Goal: Task Accomplishment & Management: Use online tool/utility

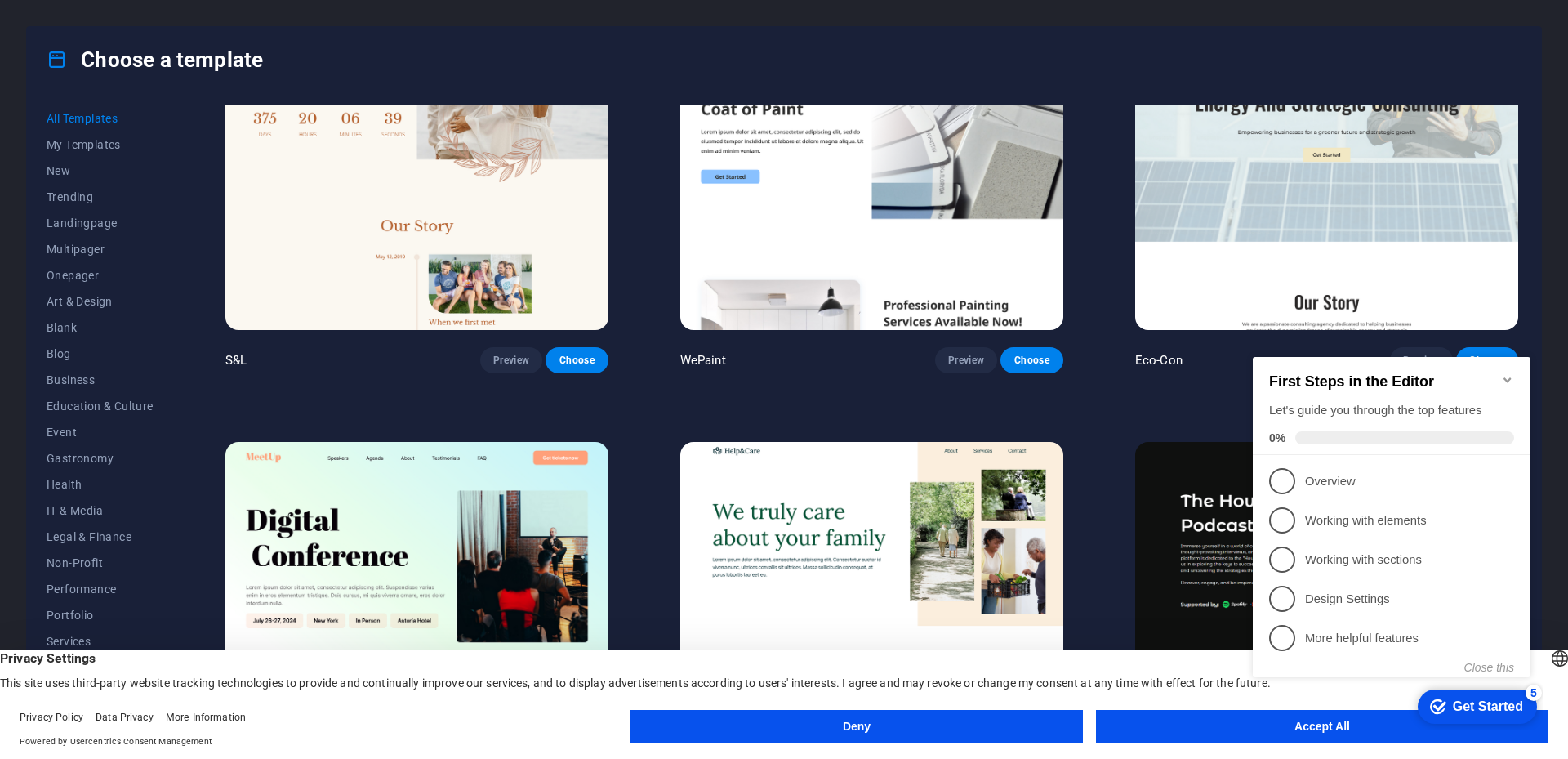
scroll to position [1226, 0]
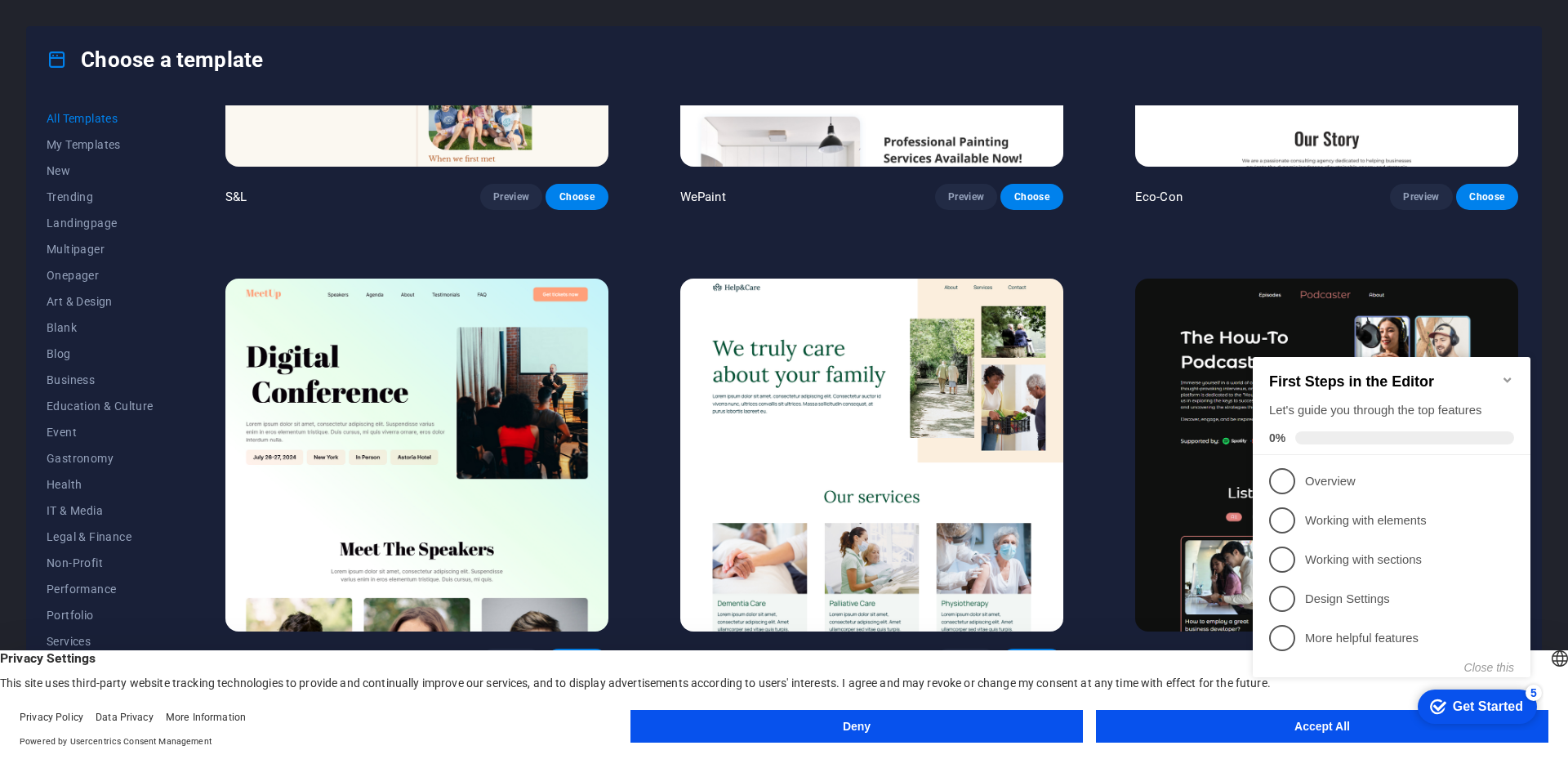
click at [1507, 378] on icon "Minimize checklist" at bounding box center [1507, 380] width 7 height 5
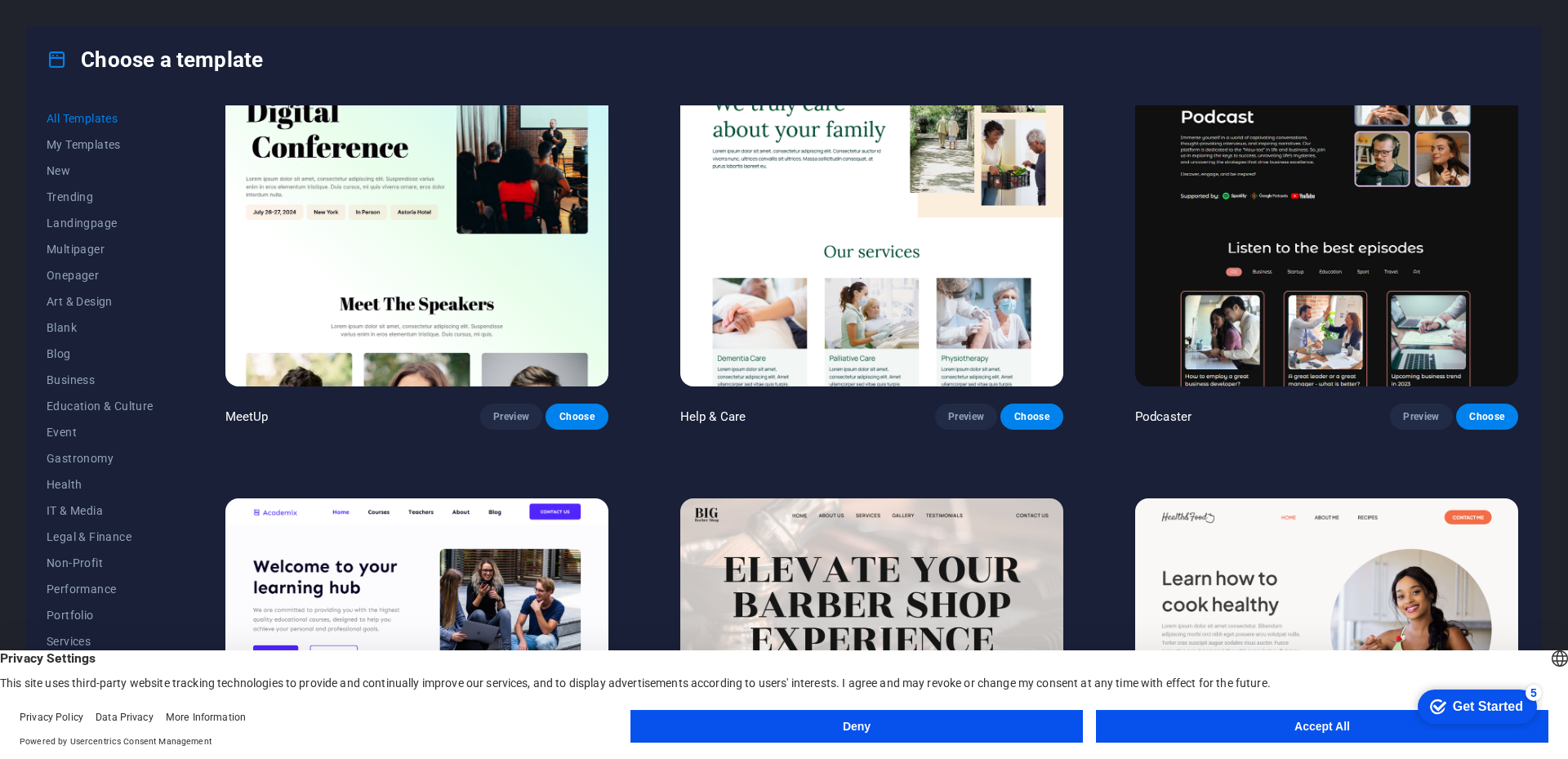
scroll to position [1635, 0]
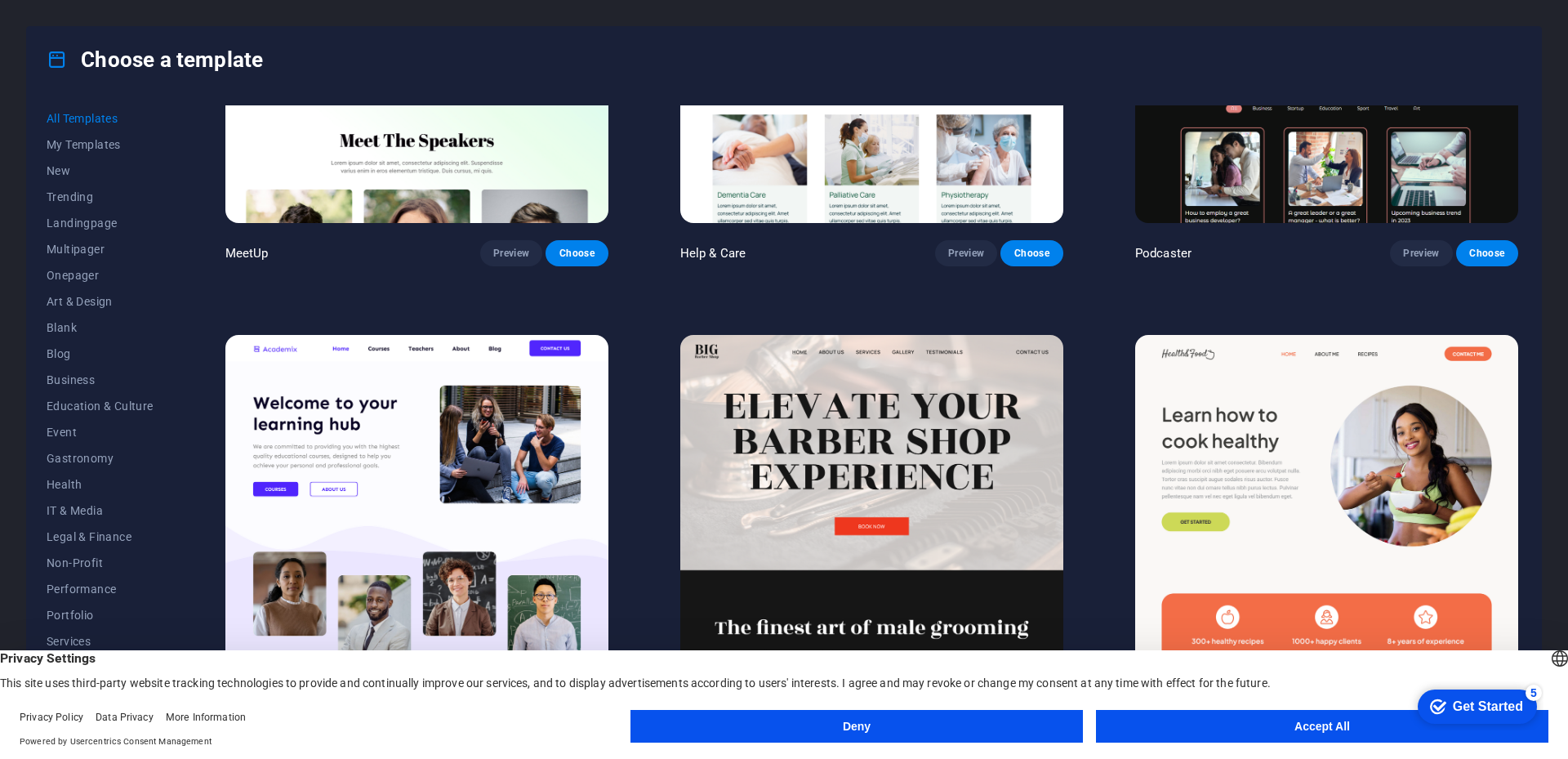
click at [1184, 735] on button "Accept All" at bounding box center [1322, 726] width 453 height 33
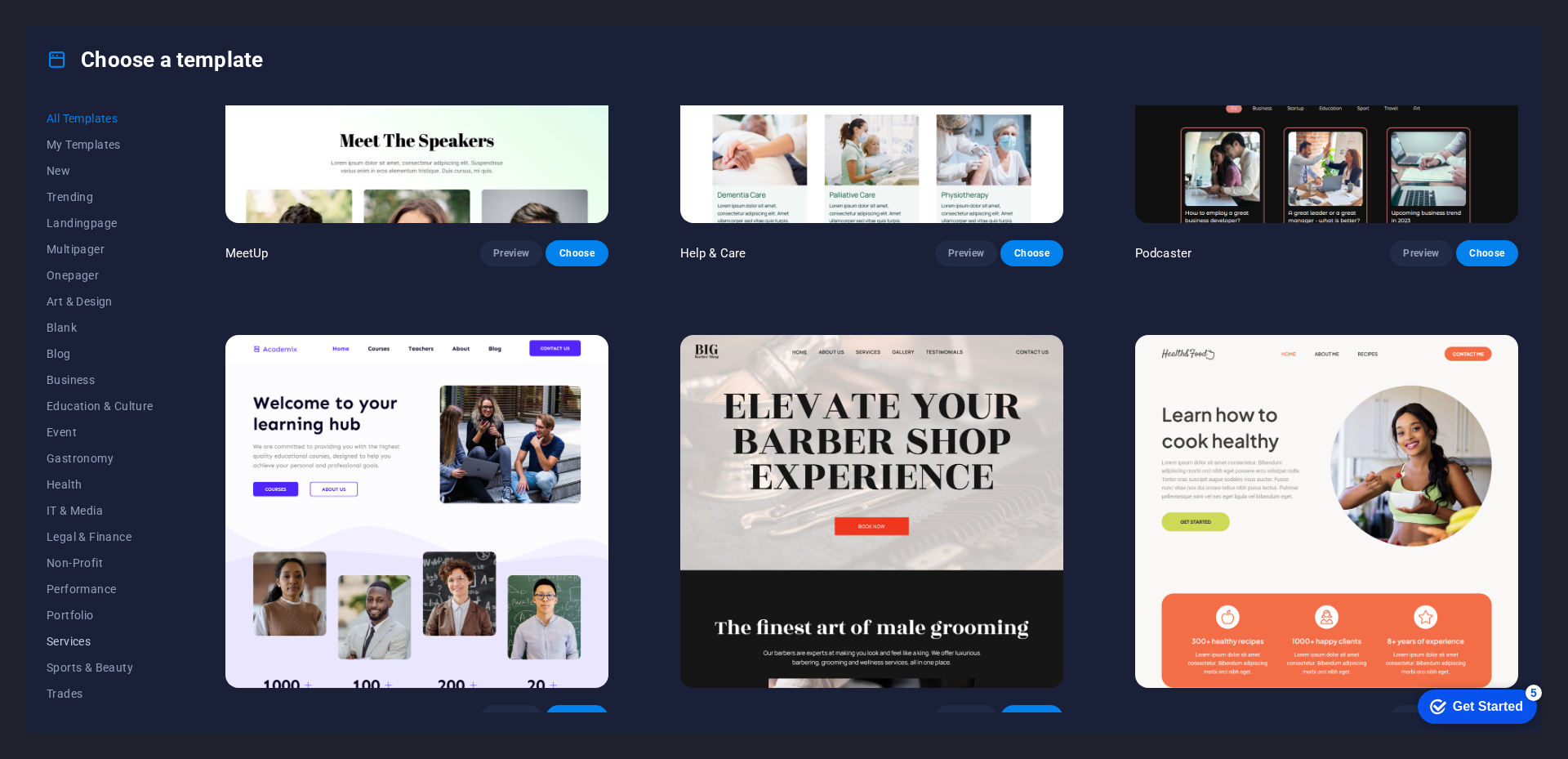
click at [69, 637] on span "Services" at bounding box center [100, 641] width 107 height 13
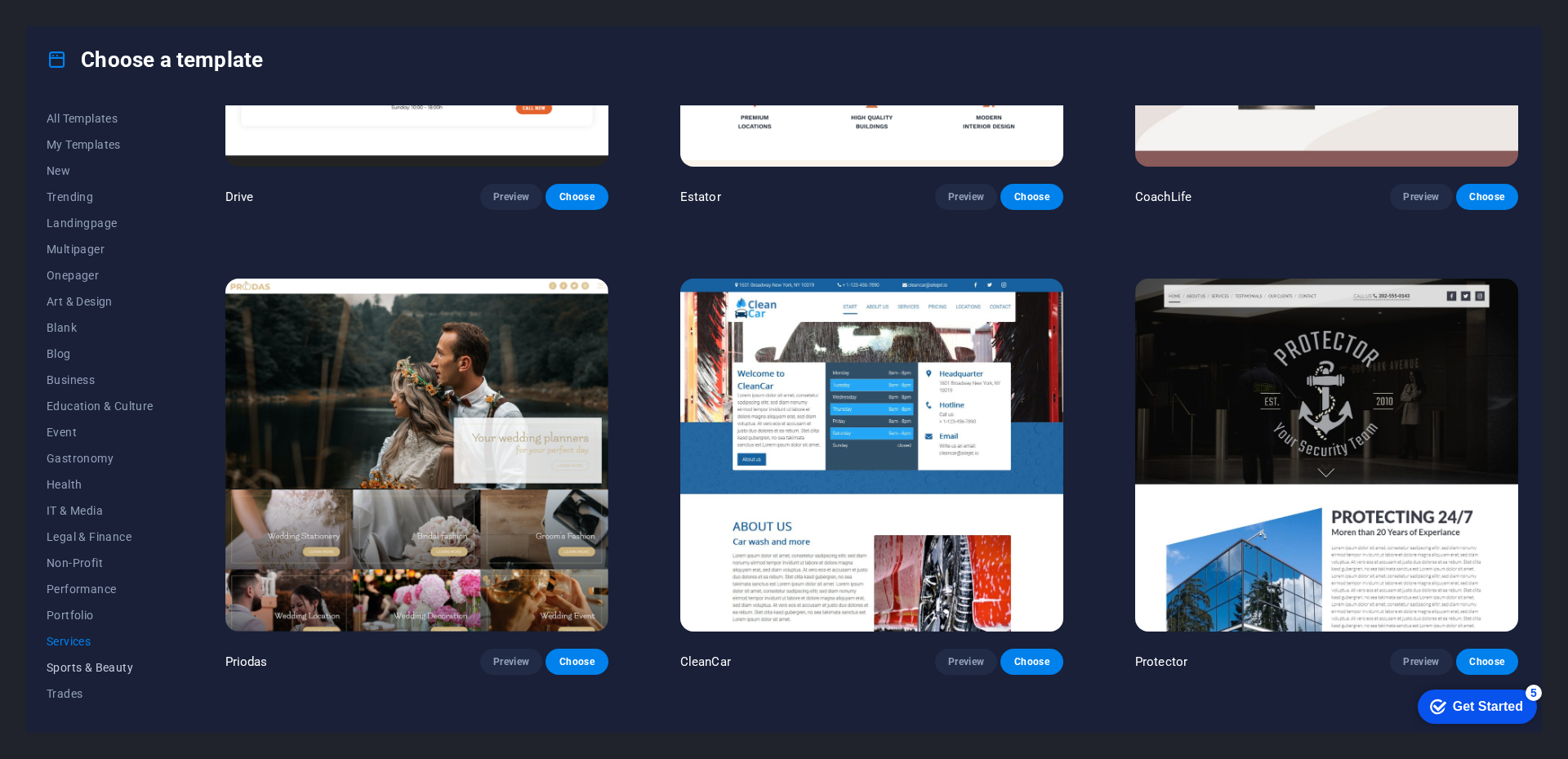
scroll to position [47, 0]
click at [69, 702] on span "Wireframe" at bounding box center [100, 699] width 107 height 13
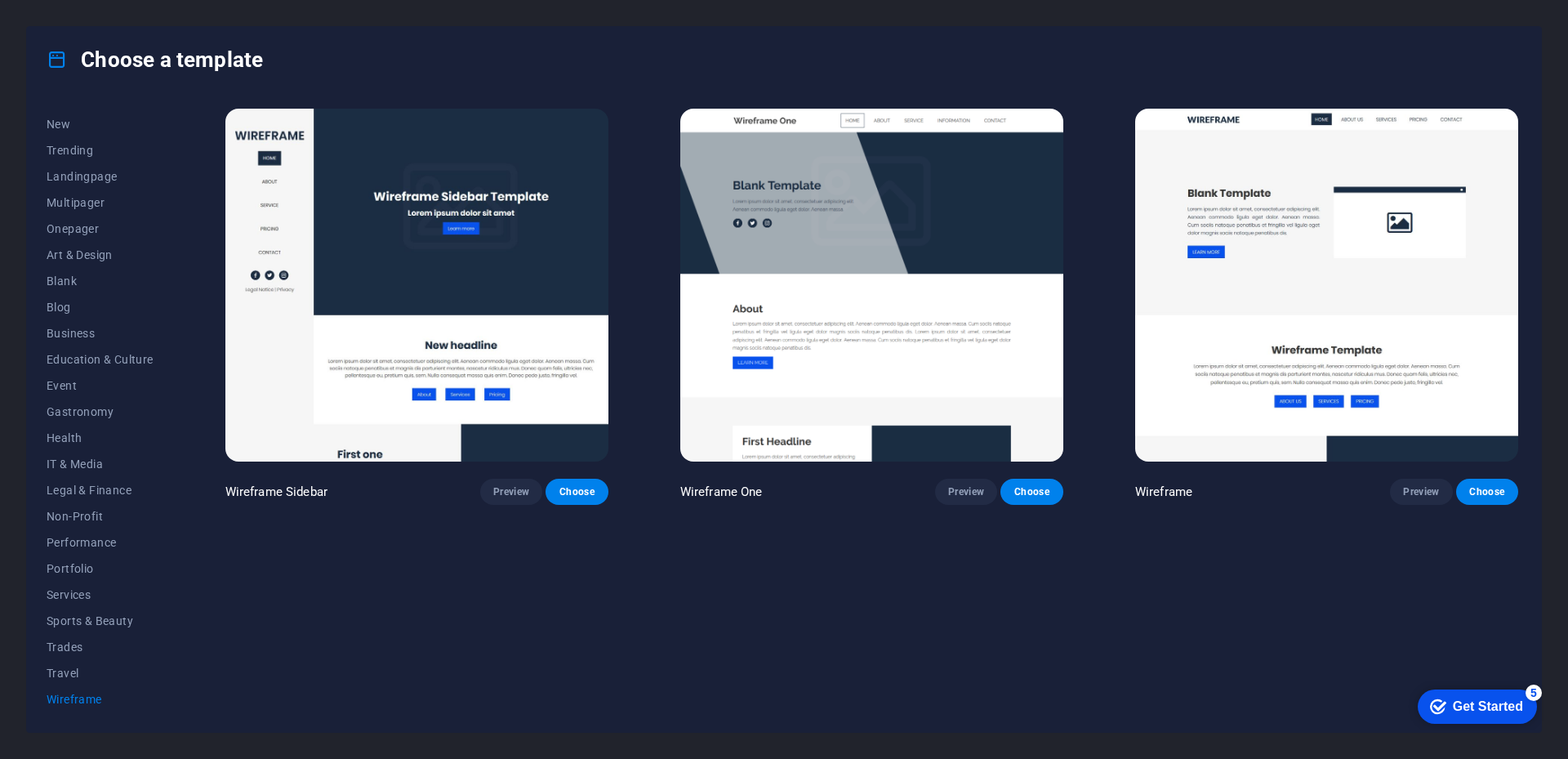
scroll to position [0, 0]
drag, startPoint x: 1132, startPoint y: 13, endPoint x: 139, endPoint y: 272, distance: 1026.2
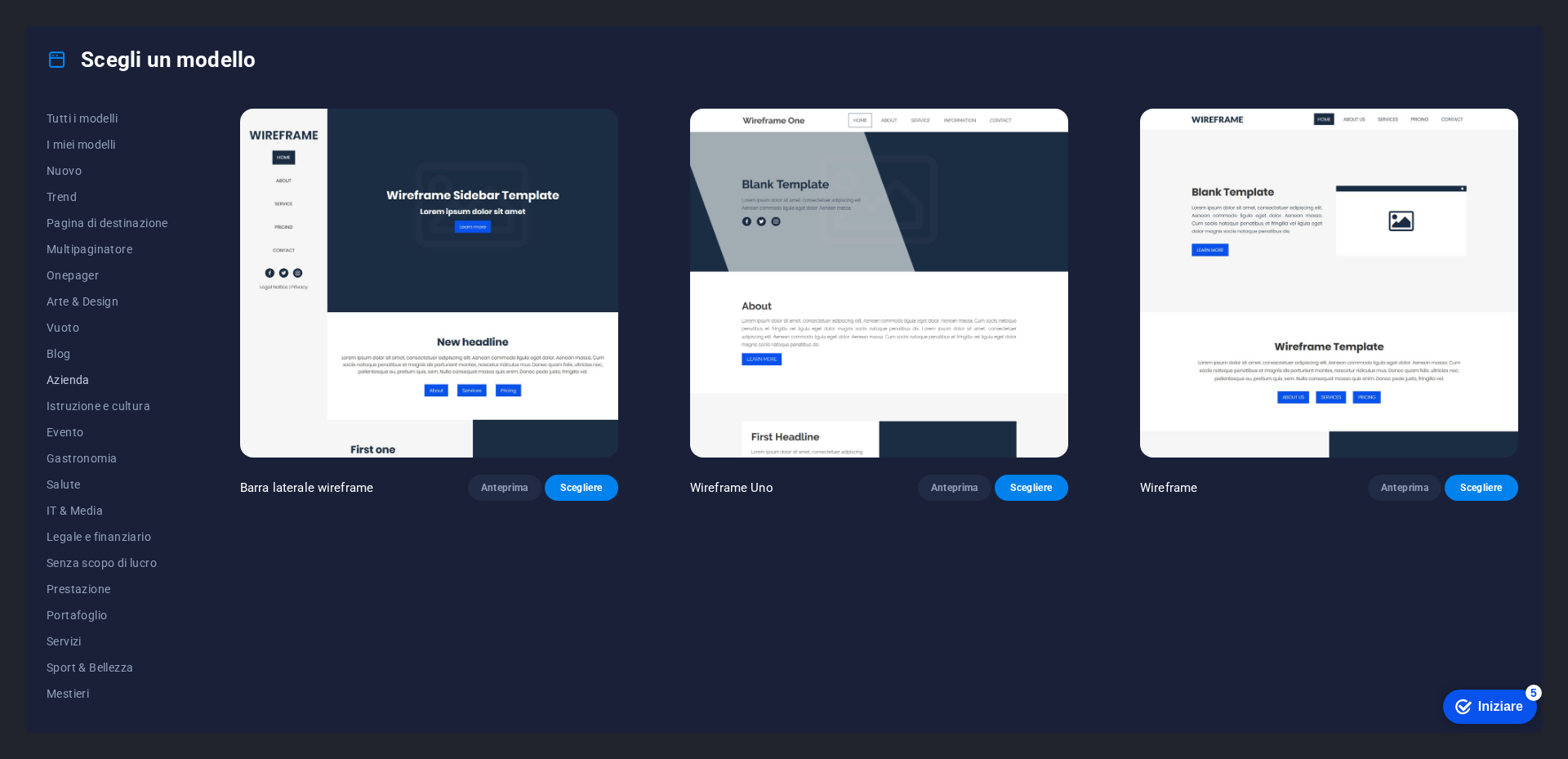
click at [77, 376] on span "Azienda" at bounding box center [108, 380] width 121 height 13
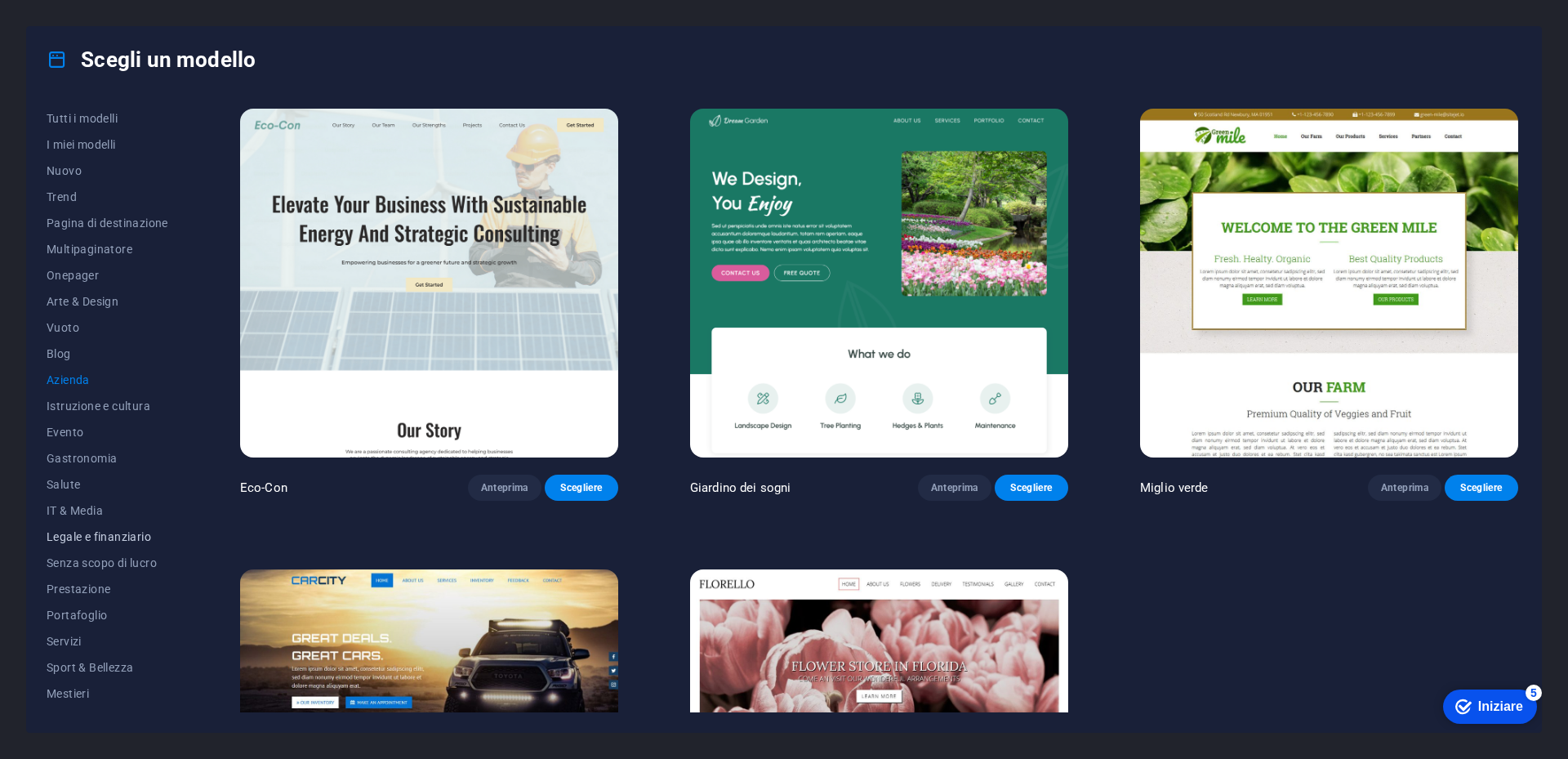
click at [103, 533] on span "Legale e finanziario" at bounding box center [108, 537] width 121 height 13
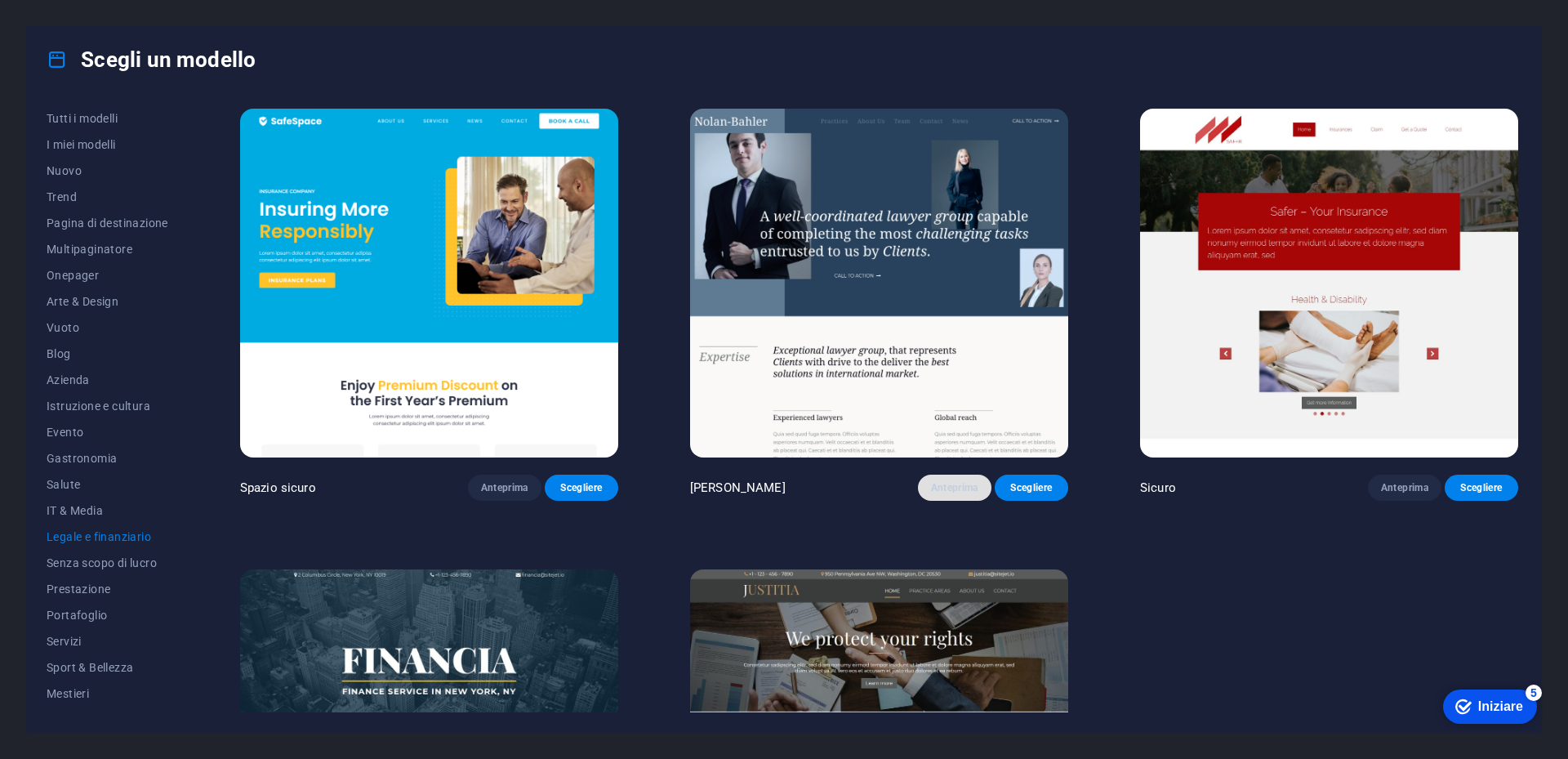
click at [963, 487] on span "Anteprima" at bounding box center [955, 487] width 48 height 13
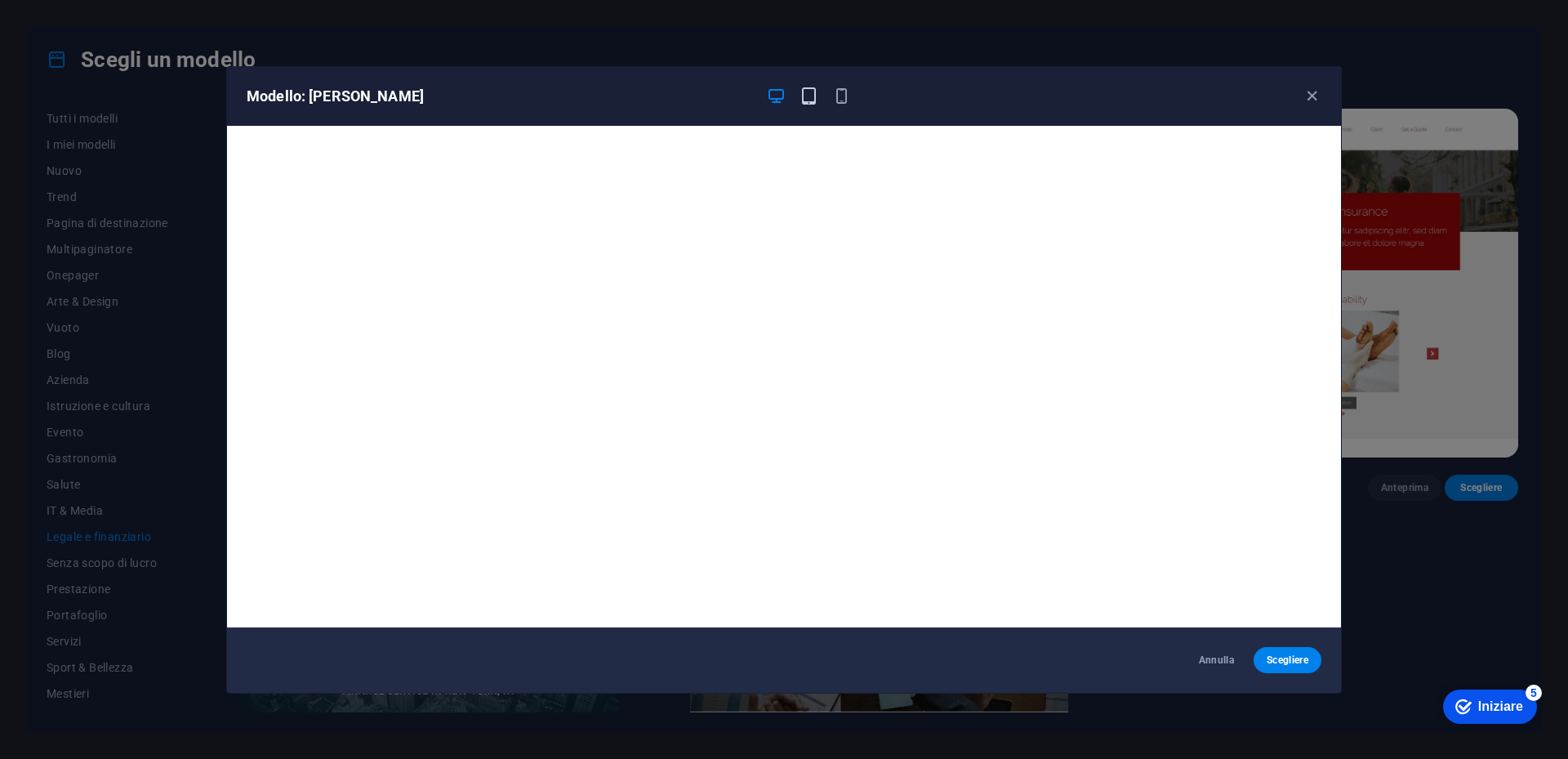
click at [808, 105] on icon "button" at bounding box center [808, 96] width 19 height 19
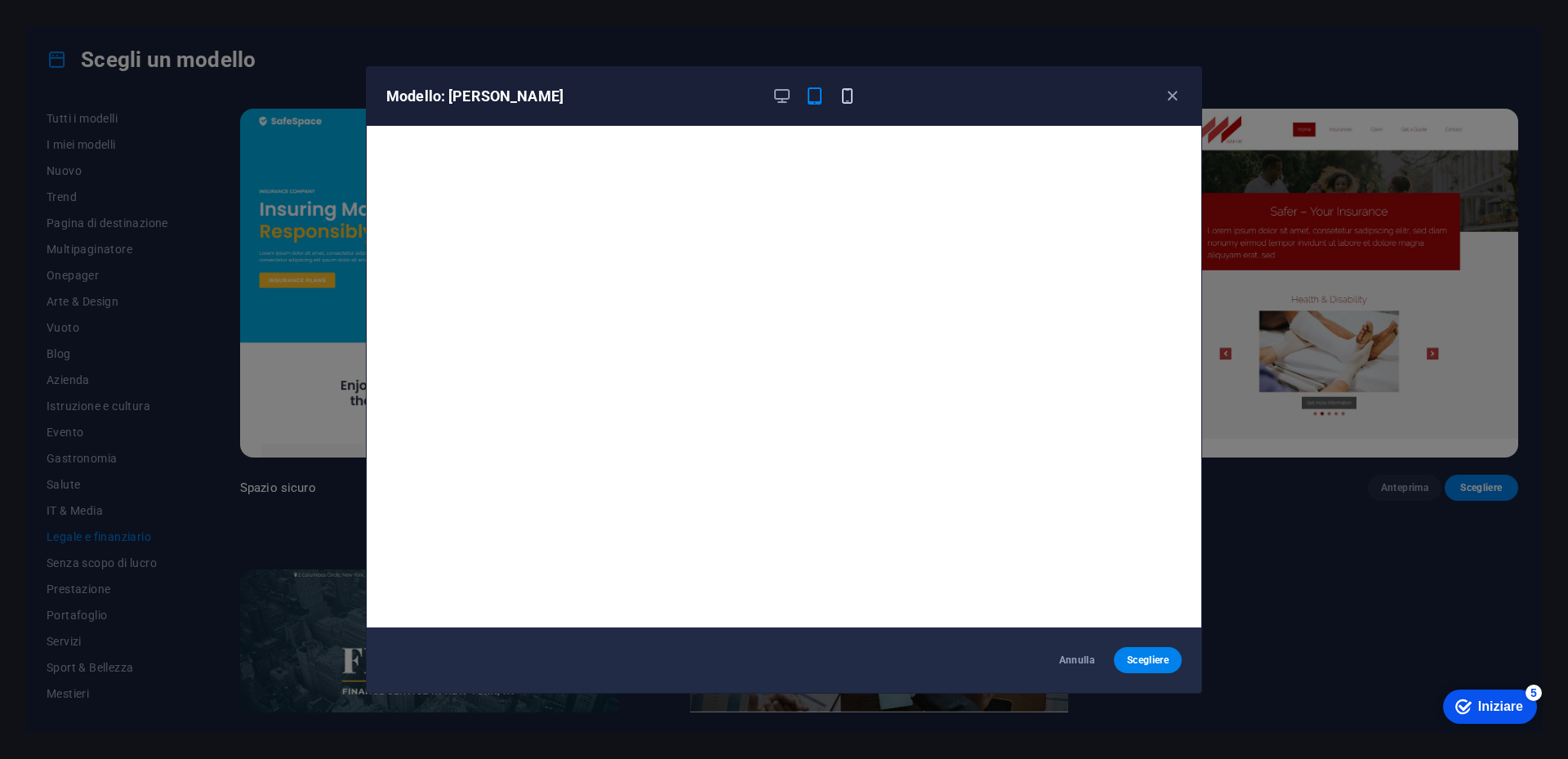
click at [853, 92] on icon "button" at bounding box center [847, 96] width 19 height 19
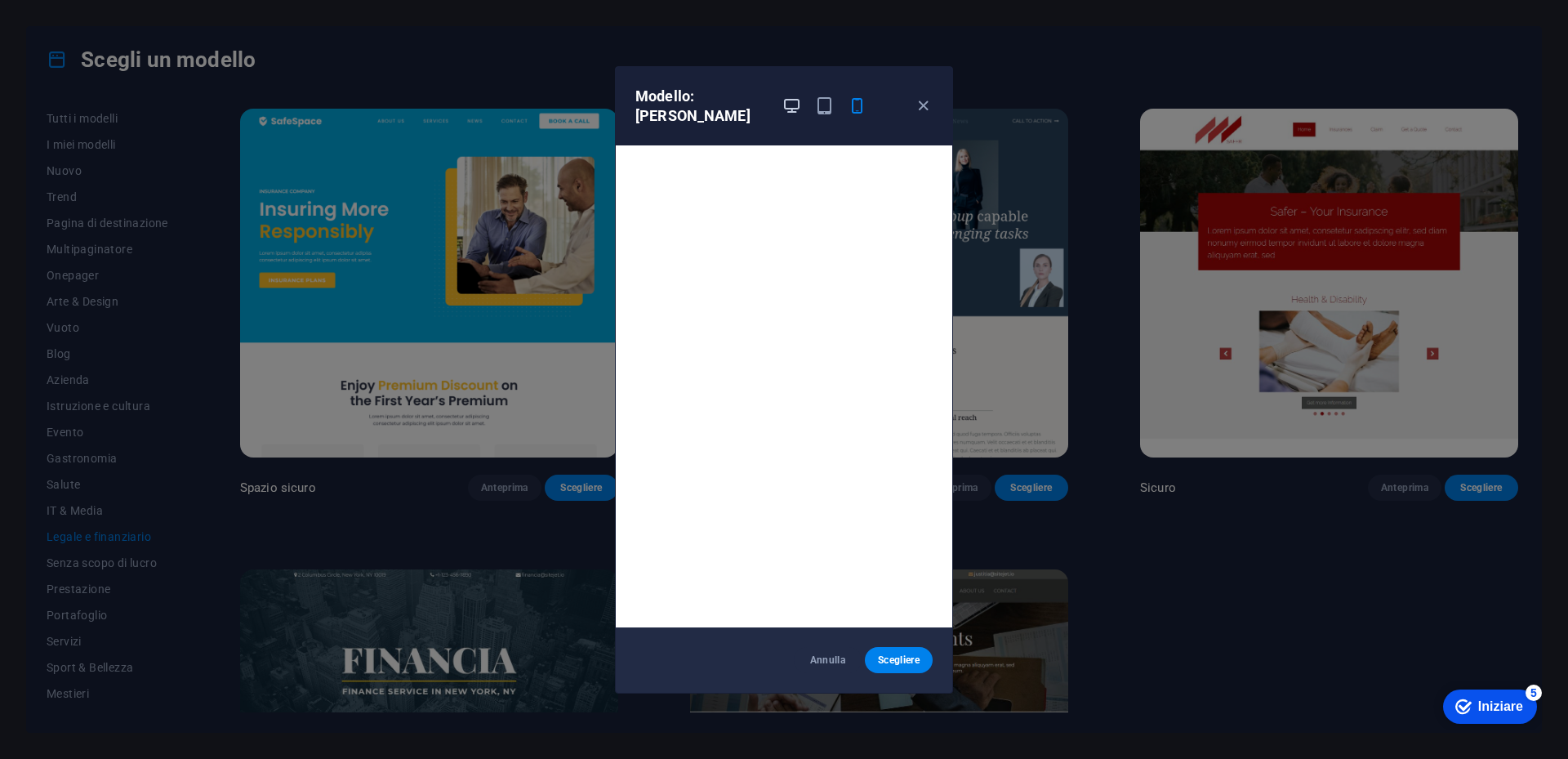
click at [787, 101] on icon "button" at bounding box center [791, 106] width 19 height 19
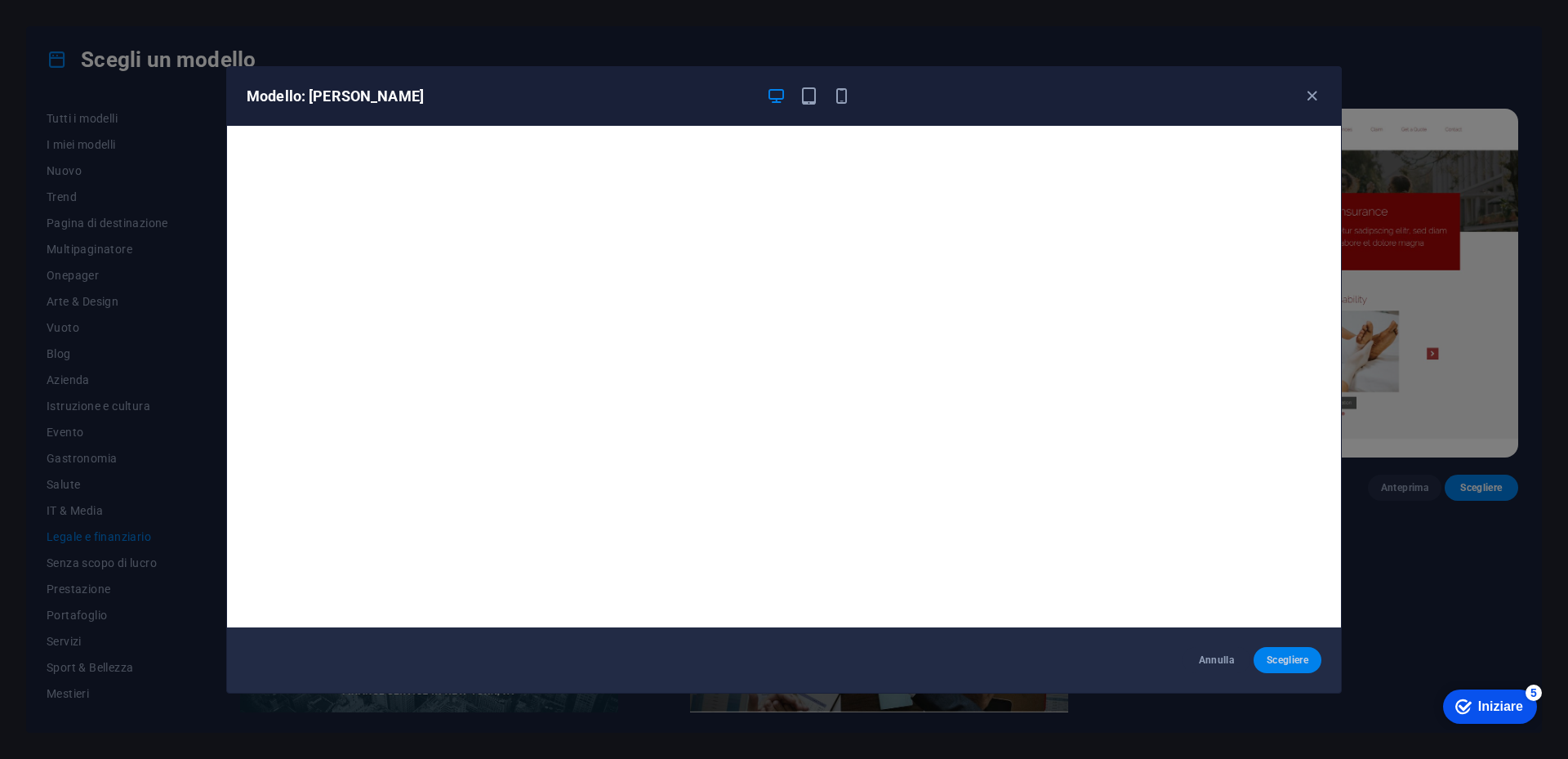
click at [1268, 655] on span "Scegliere" at bounding box center [1288, 659] width 42 height 13
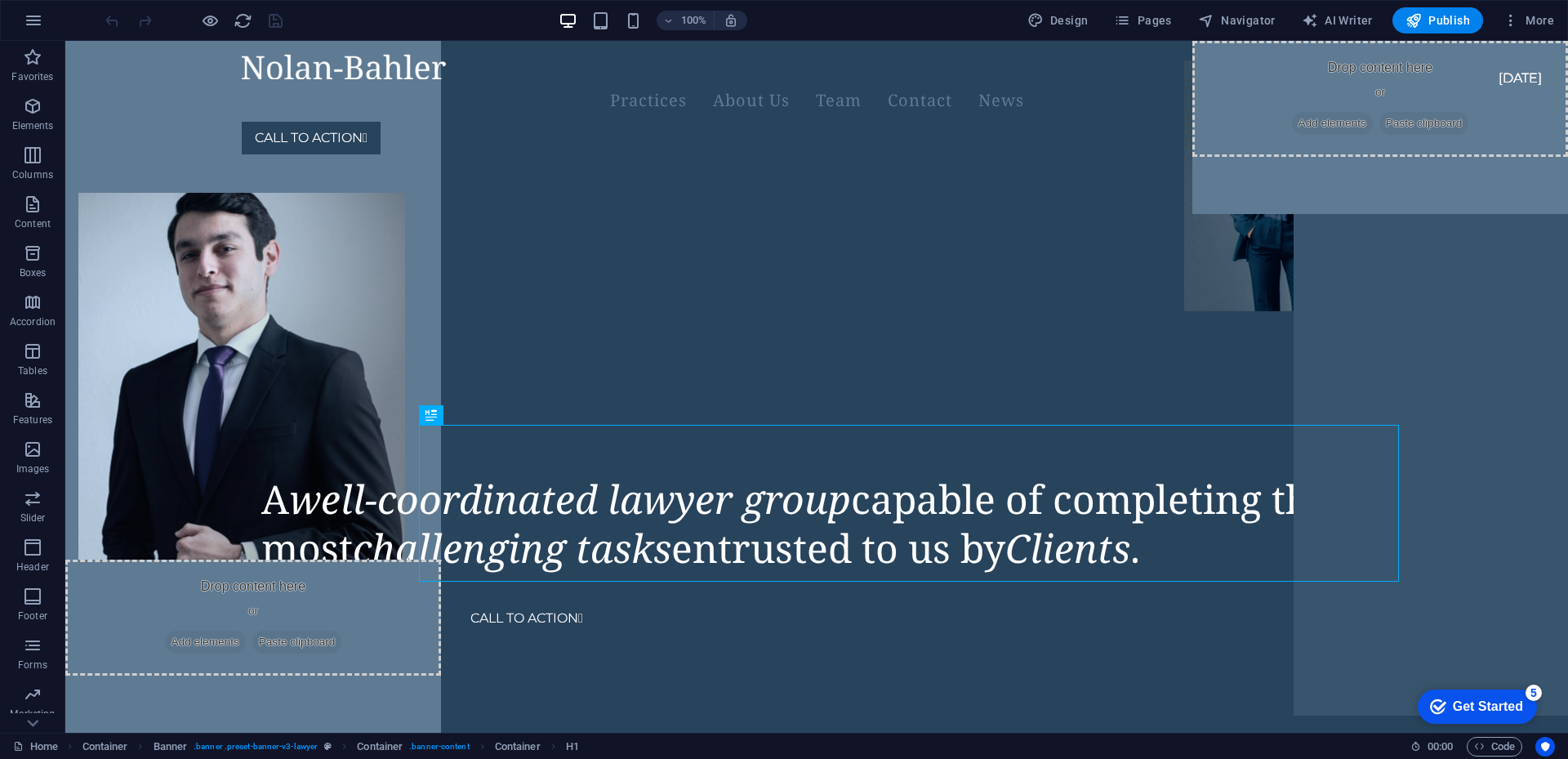
drag, startPoint x: 1475, startPoint y: 43, endPoint x: 1055, endPoint y: 637, distance: 727.5
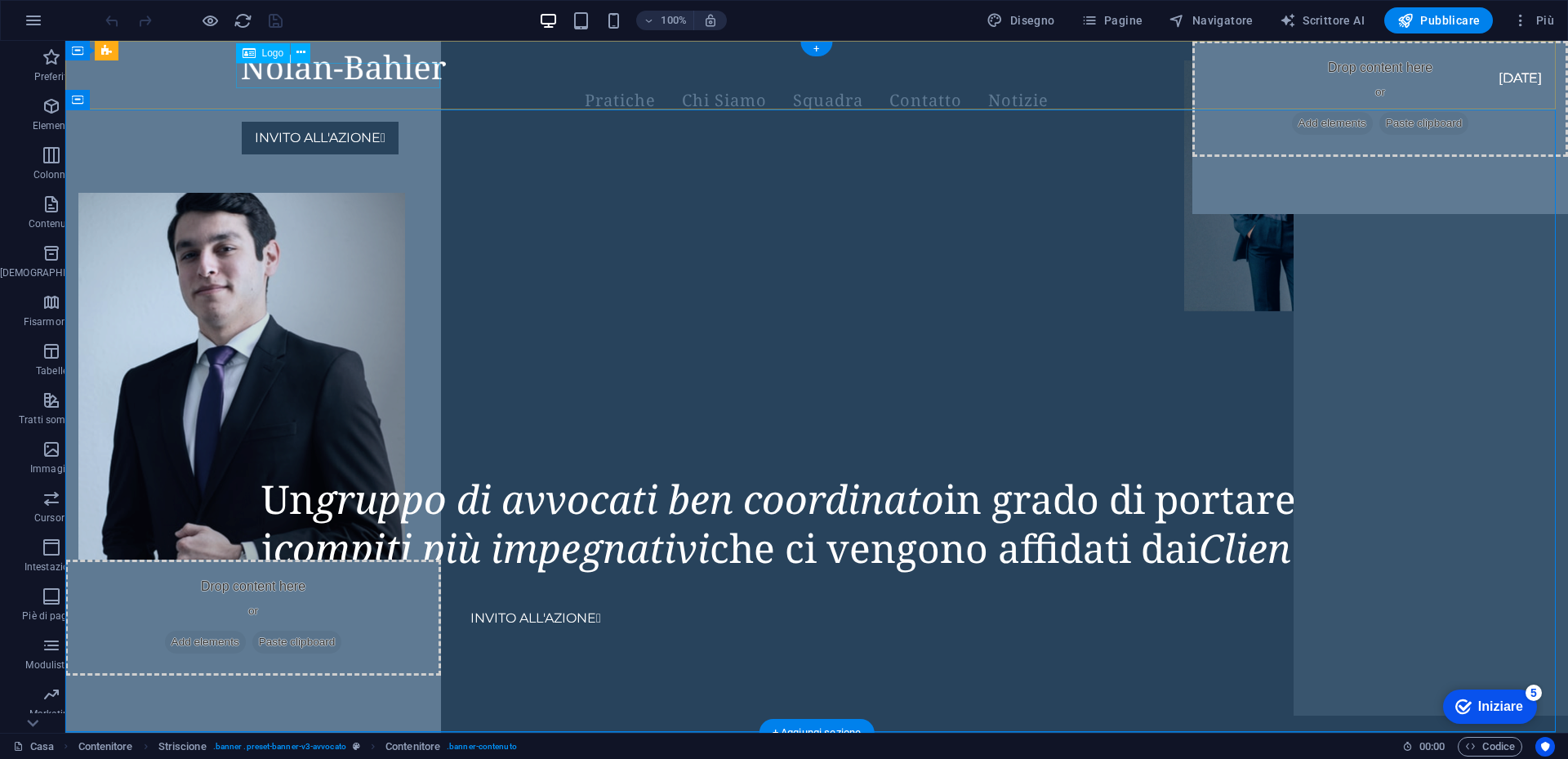
click at [307, 72] on div at bounding box center [797, 66] width 1111 height 25
click at [358, 80] on div at bounding box center [797, 66] width 1111 height 25
select select "px"
